Goal: Task Accomplishment & Management: Complete application form

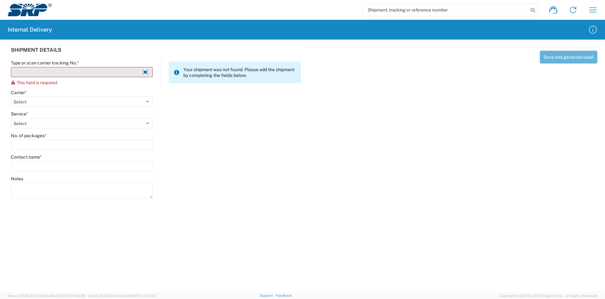
click at [91, 70] on input "Type or scan carrier tracking No. *" at bounding box center [82, 72] width 142 height 10
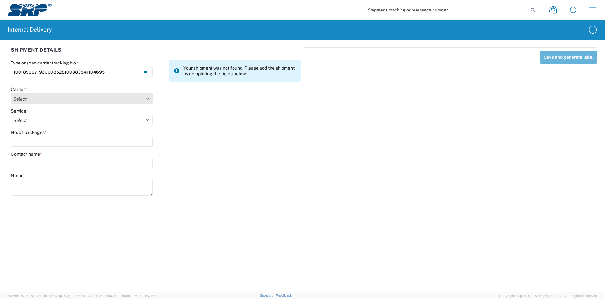
type input "1001899971960008528100883541104695"
click at [44, 100] on select "Select Amazon Logistics ATI Trucking BC Dimerco Logistics Empire Southwest FedE…" at bounding box center [82, 99] width 142 height 10
select select "5"
click at [11, 94] on select "Select Amazon Logistics ATI Trucking BC Dimerco Logistics Empire Southwest FedE…" at bounding box center [82, 99] width 142 height 10
type input "1001899971960008528100883541104695"
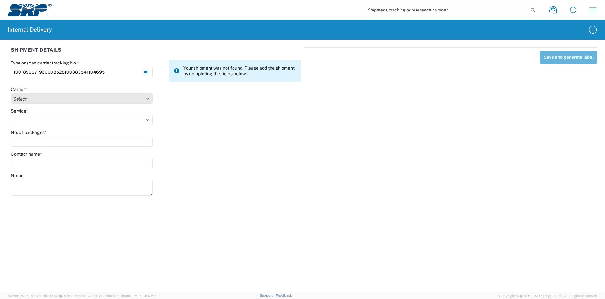
click at [53, 100] on select "Select Amazon Logistics ATI Trucking BC Dimerco Logistics Empire Southwest FedE…" at bounding box center [82, 99] width 142 height 10
select select "5"
click at [11, 94] on select "Select Amazon Logistics ATI Trucking BC Dimerco Logistics Empire Southwest FedE…" at bounding box center [82, 99] width 142 height 10
click at [41, 119] on select "Select 1Day Freight 2Day 2Day AM 2Day AM One Rate 2Day Freight 2Day One Rate 3 …" at bounding box center [82, 120] width 142 height 10
select select "8"
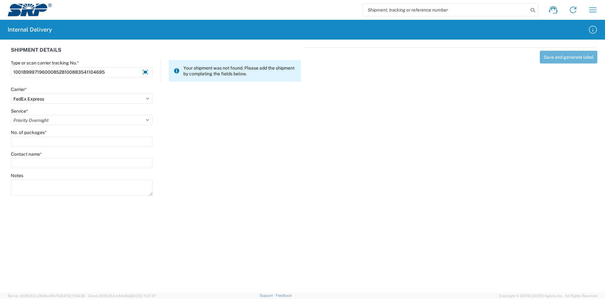
click at [11, 115] on select "Select 1Day Freight 2Day 2Day AM 2Day AM One Rate 2Day Freight 2Day One Rate 3 …" at bounding box center [82, 120] width 142 height 10
click at [48, 141] on input "No. of packages *" at bounding box center [82, 142] width 142 height 10
type input "1"
click at [48, 162] on input "Contact name *" at bounding box center [82, 163] width 142 height 10
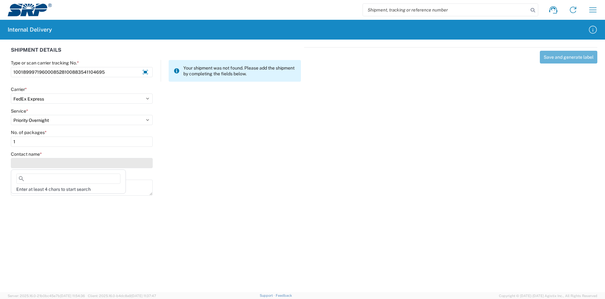
type input "n"
click at [72, 179] on input at bounding box center [68, 179] width 104 height 10
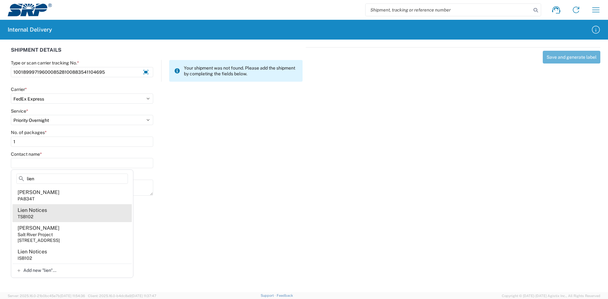
type input "lien"
click at [64, 214] on agx-address-suggestion-item "Lien Notices TSB102" at bounding box center [71, 214] width 119 height 18
type input "Lien Notices"
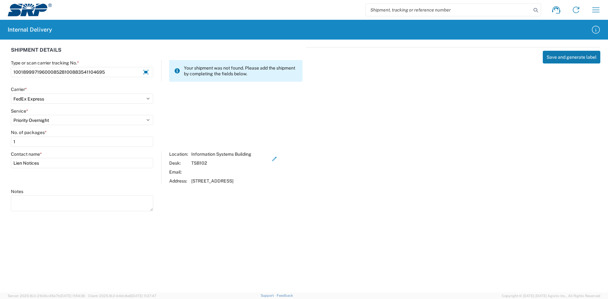
click at [570, 57] on button "Save and generate label" at bounding box center [571, 57] width 58 height 13
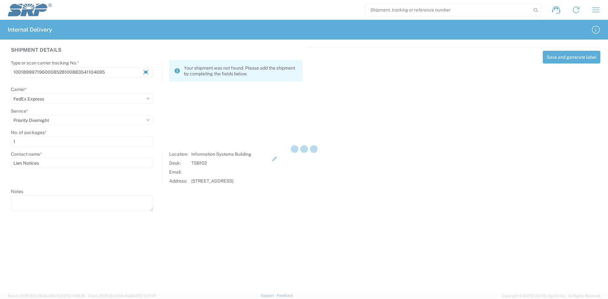
select select
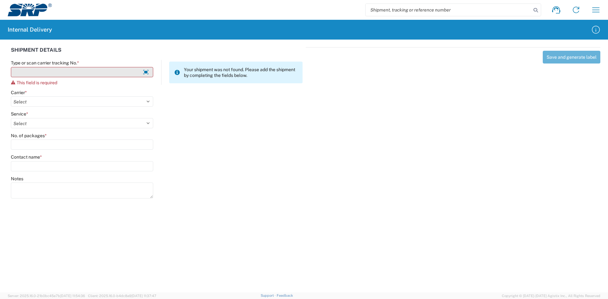
click at [113, 74] on input "Type or scan carrier tracking No. *" at bounding box center [82, 72] width 142 height 10
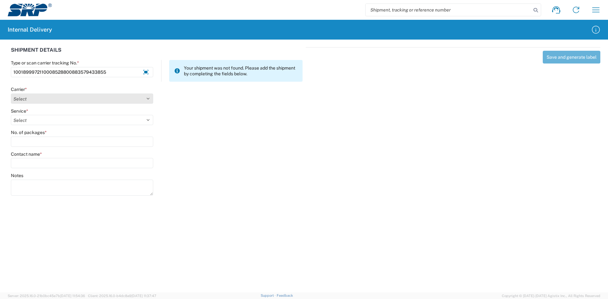
type input "1001899972110008528800883579433855"
click at [76, 99] on select "Select Amazon Logistics ATI Trucking BC Dimerco Logistics Empire Southwest FedE…" at bounding box center [82, 99] width 142 height 10
select select "5"
click at [11, 94] on select "Select Amazon Logistics ATI Trucking BC Dimerco Logistics Empire Southwest FedE…" at bounding box center [82, 99] width 142 height 10
click at [40, 121] on select "Select 1Day Freight 2Day 2Day AM 2Day AM One Rate 2Day Freight 2Day One Rate 3 …" at bounding box center [82, 120] width 142 height 10
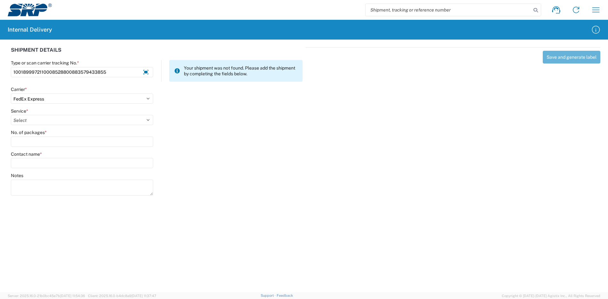
select select "8"
click at [11, 115] on select "Select 1Day Freight 2Day 2Day AM 2Day AM One Rate 2Day Freight 2Day One Rate 3 …" at bounding box center [82, 120] width 142 height 10
click at [42, 141] on input "No. of packages *" at bounding box center [82, 142] width 142 height 10
type input "1"
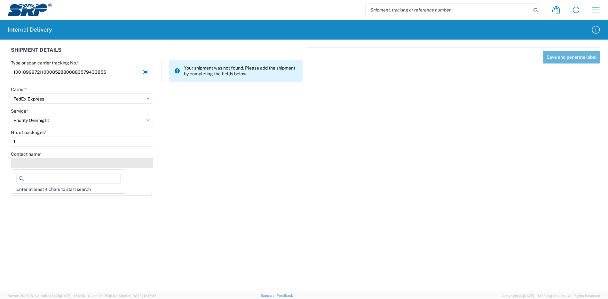
click at [46, 164] on input "Contact name *" at bounding box center [82, 163] width 142 height 10
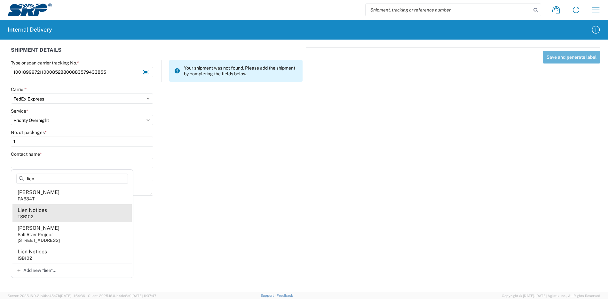
type input "lien"
click at [58, 214] on agx-address-suggestion-item "Lien Notices TSB102" at bounding box center [71, 214] width 119 height 18
type input "Lien Notices"
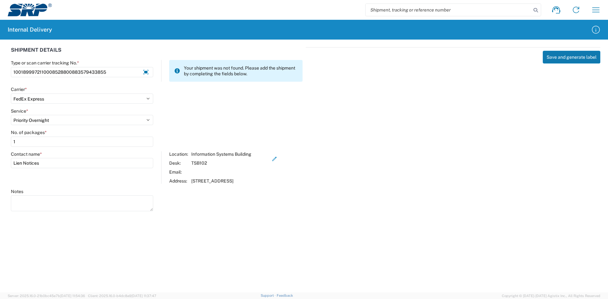
click at [566, 55] on button "Save and generate label" at bounding box center [571, 57] width 58 height 13
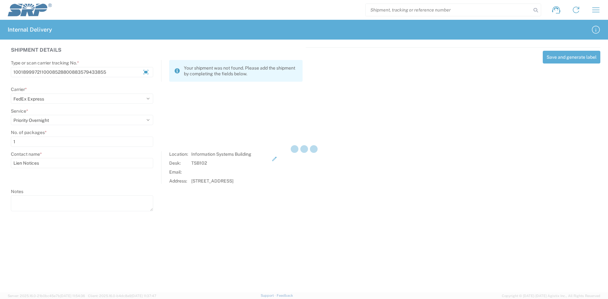
select select
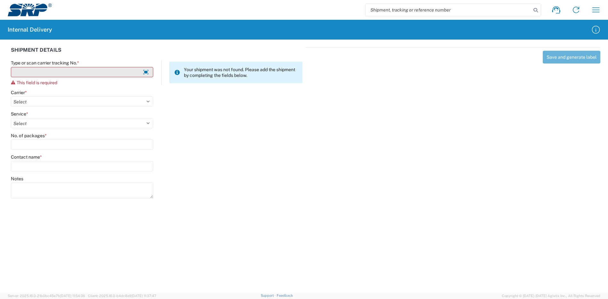
click at [51, 74] on input "Type or scan carrier tracking No. *" at bounding box center [82, 72] width 142 height 10
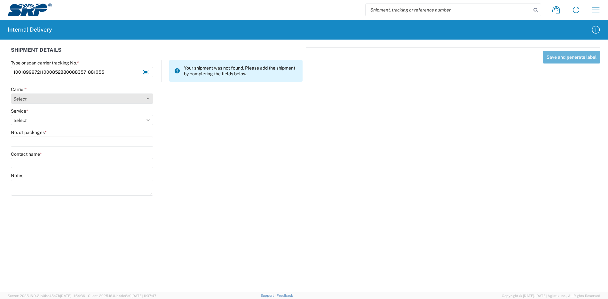
type input "1001899972110008528800883571881055"
click at [44, 95] on select "Select Amazon Logistics ATI Trucking BC Dimerco Logistics Empire Southwest FedE…" at bounding box center [82, 99] width 142 height 10
select select "5"
click at [11, 94] on select "Select Amazon Logistics ATI Trucking BC Dimerco Logistics Empire Southwest FedE…" at bounding box center [82, 99] width 142 height 10
click at [36, 122] on select "Select 1Day Freight 2Day 2Day AM 2Day AM One Rate 2Day Freight 2Day One Rate 3 …" at bounding box center [82, 120] width 142 height 10
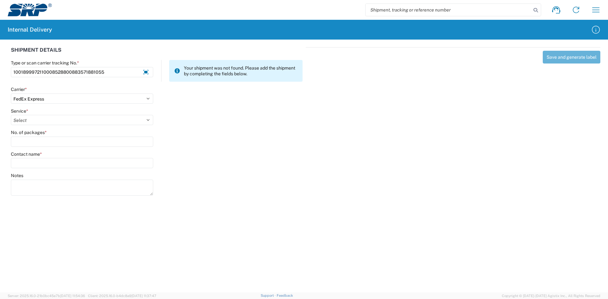
select select "8"
click at [11, 115] on select "Select 1Day Freight 2Day 2Day AM 2Day AM One Rate 2Day Freight 2Day One Rate 3 …" at bounding box center [82, 120] width 142 height 10
click at [47, 141] on input "No. of packages *" at bounding box center [82, 142] width 142 height 10
type input "1"
click at [46, 166] on input "Contact name *" at bounding box center [82, 163] width 142 height 10
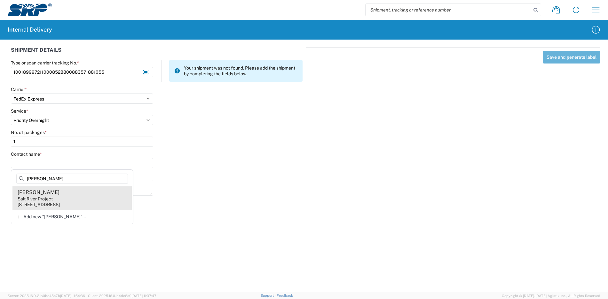
type input "[PERSON_NAME]"
click at [78, 195] on agx-address-suggestion-item "[PERSON_NAME] Salt River Project [STREET_ADDRESS]" at bounding box center [71, 199] width 119 height 24
type input "[PERSON_NAME]"
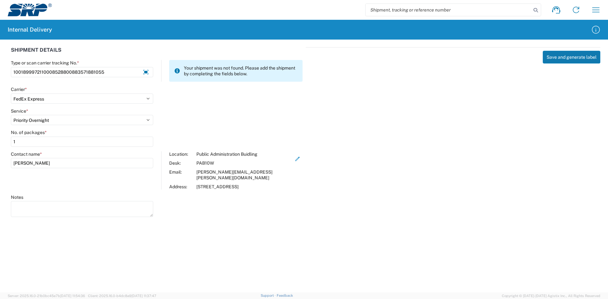
click at [582, 58] on button "Save and generate label" at bounding box center [571, 57] width 58 height 13
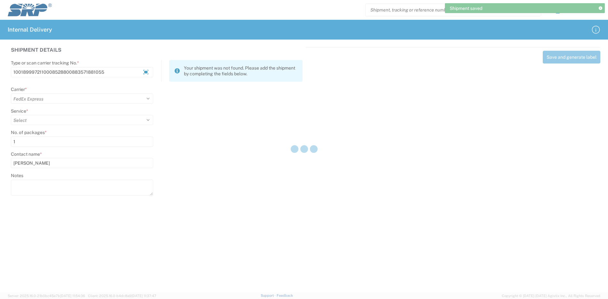
select select
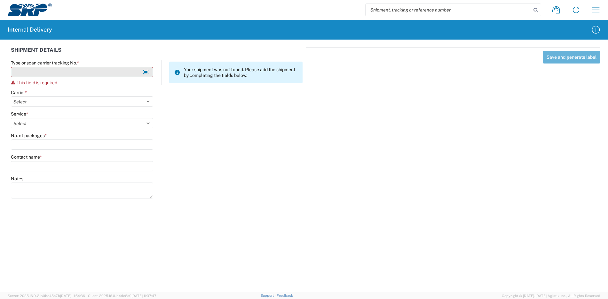
click at [84, 69] on input "Type or scan carrier tracking No. *" at bounding box center [82, 72] width 142 height 10
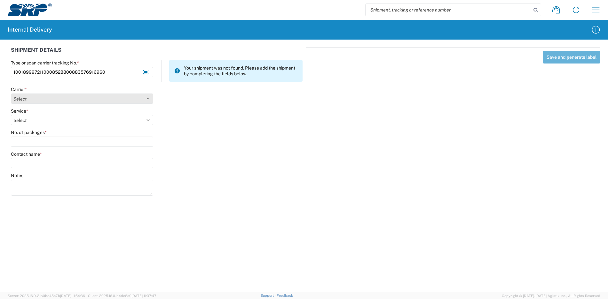
type input "1001899972110008528800883576916960"
click at [68, 102] on select "Select Amazon Logistics ATI Trucking BC Dimerco Logistics Empire Southwest FedE…" at bounding box center [82, 99] width 142 height 10
select select "5"
click at [11, 94] on select "Select Amazon Logistics ATI Trucking BC Dimerco Logistics Empire Southwest FedE…" at bounding box center [82, 99] width 142 height 10
click at [40, 120] on select "Select 1Day Freight 2Day 2Day AM 2Day AM One Rate 2Day Freight 2Day One Rate 3 …" at bounding box center [82, 120] width 142 height 10
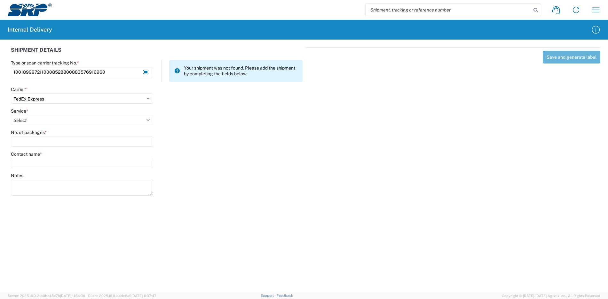
select select "8"
click at [11, 115] on select "Select 1Day Freight 2Day 2Day AM 2Day AM One Rate 2Day Freight 2Day One Rate 3 …" at bounding box center [82, 120] width 142 height 10
click at [43, 138] on input "No. of packages *" at bounding box center [82, 142] width 142 height 10
type input "1"
click at [57, 164] on input "Contact name *" at bounding box center [82, 163] width 142 height 10
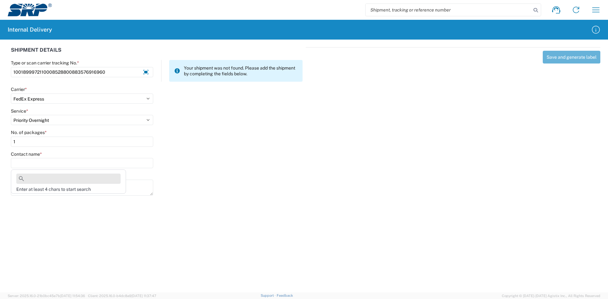
click at [62, 180] on input at bounding box center [68, 179] width 104 height 10
type input "r"
type input "p"
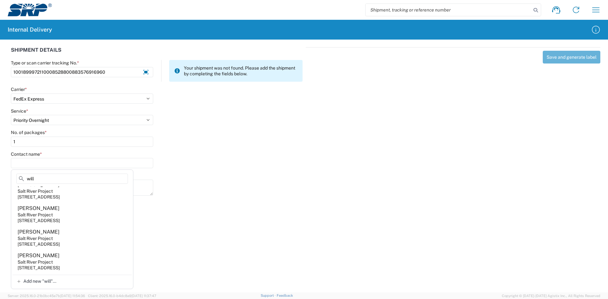
scroll to position [946, 0]
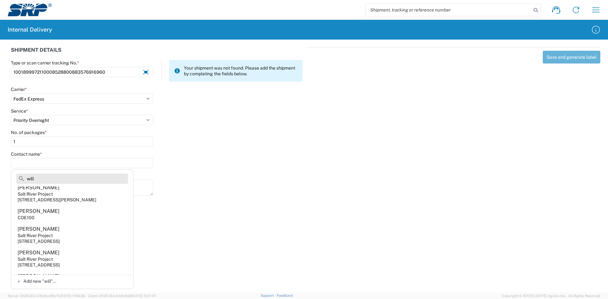
drag, startPoint x: 54, startPoint y: 180, endPoint x: 27, endPoint y: 177, distance: 27.9
click at [27, 177] on input "will" at bounding box center [72, 179] width 112 height 10
type input "bill"
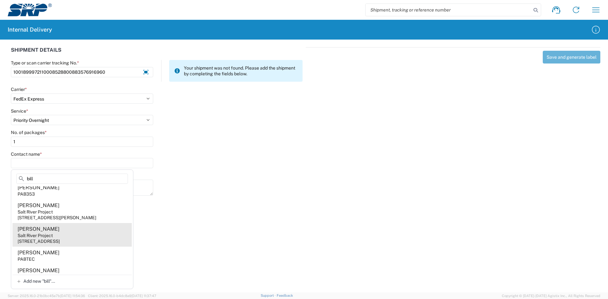
scroll to position [0, 0]
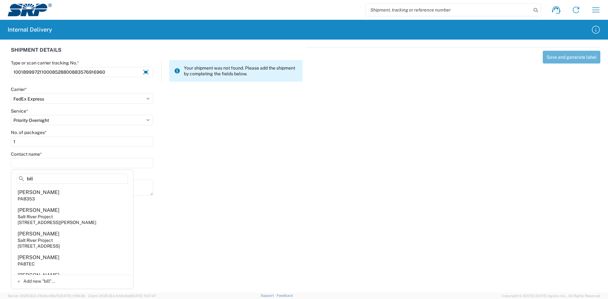
drag, startPoint x: 49, startPoint y: 178, endPoint x: 11, endPoint y: 177, distance: 38.0
click at [11, 177] on agx-block-ui "Shipment request Shipment tracking Internal delivery Transit update My profile …" at bounding box center [304, 149] width 608 height 299
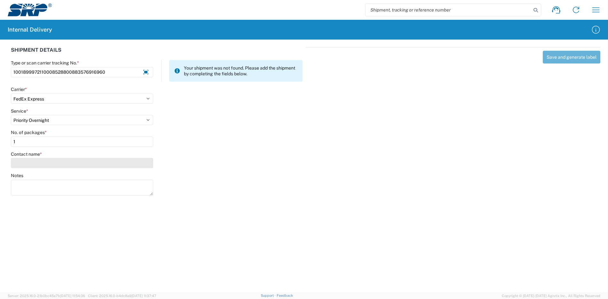
click at [33, 163] on input "Contact name *" at bounding box center [82, 163] width 142 height 10
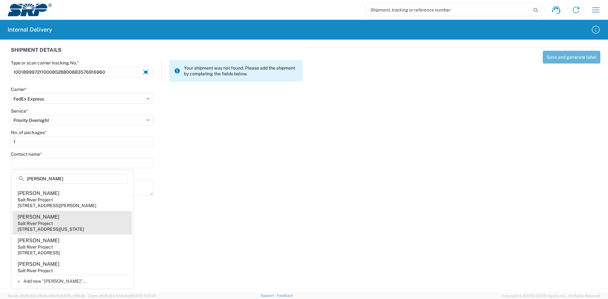
scroll to position [1117, 0]
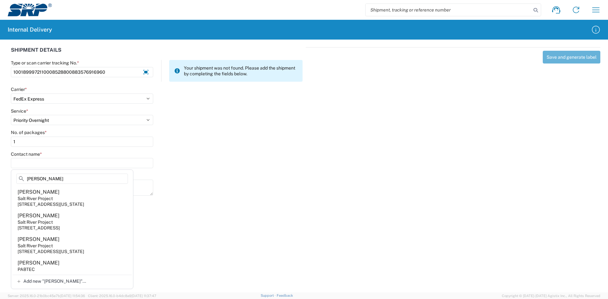
type input "[PERSON_NAME]"
click at [153, 174] on div "Notes" at bounding box center [82, 176] width 142 height 6
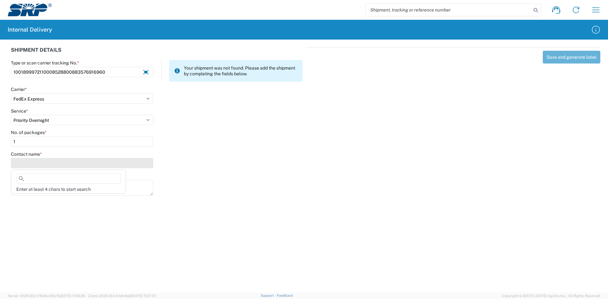
click at [65, 163] on input "Contact name *" at bounding box center [82, 163] width 142 height 10
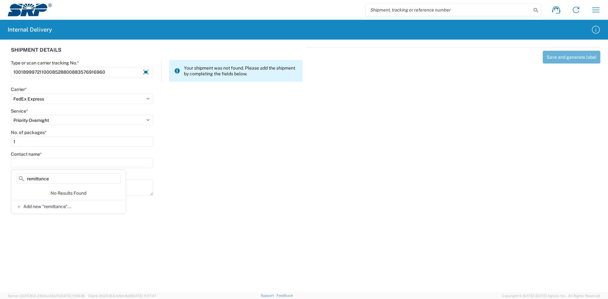
type input "remittance"
click at [202, 211] on agx-forms-host "Shipment request Shipment tracking Internal delivery Transit update My profile …" at bounding box center [304, 149] width 608 height 299
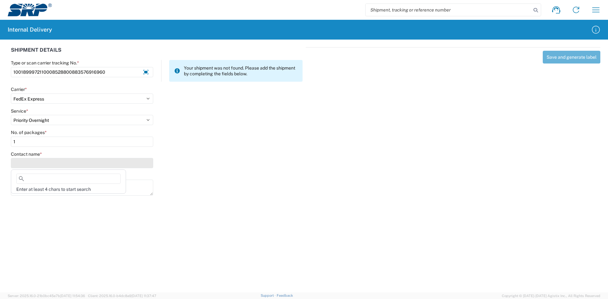
click at [51, 166] on input "Contact name *" at bounding box center [82, 163] width 142 height 10
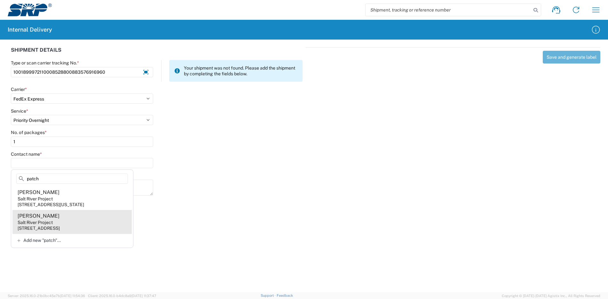
type input "patch"
click at [95, 224] on agx-address-suggestion-item "[PERSON_NAME] Salt River Project [STREET_ADDRESS]" at bounding box center [71, 222] width 119 height 24
type input "[PERSON_NAME]"
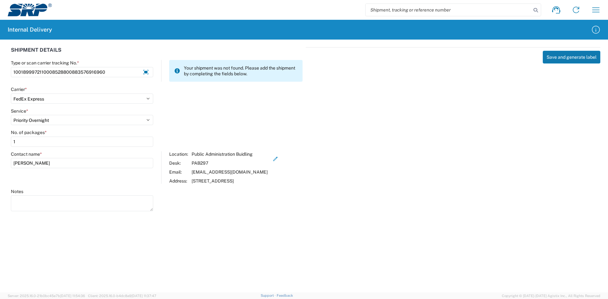
click at [563, 61] on button "Save and generate label" at bounding box center [571, 57] width 58 height 13
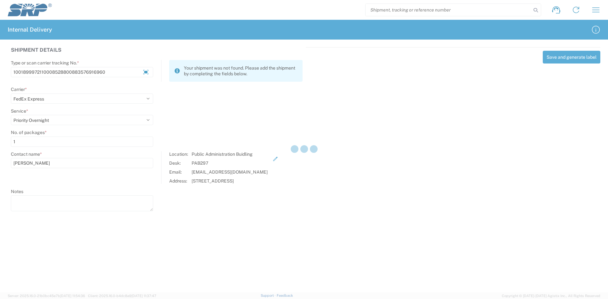
select select
